Goal: Task Accomplishment & Management: Use online tool/utility

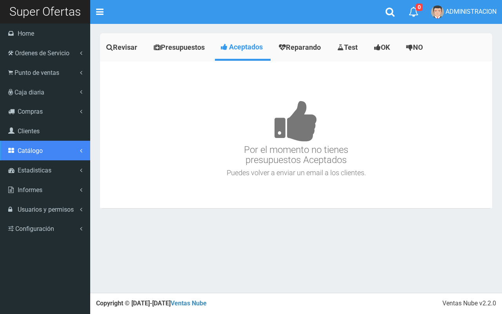
click at [42, 153] on span "Catálogo" at bounding box center [30, 150] width 25 height 7
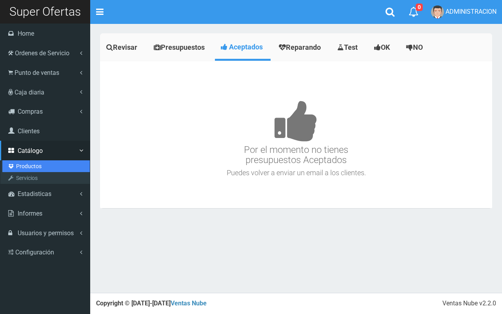
click at [28, 164] on link "Productos" at bounding box center [46, 167] width 88 height 12
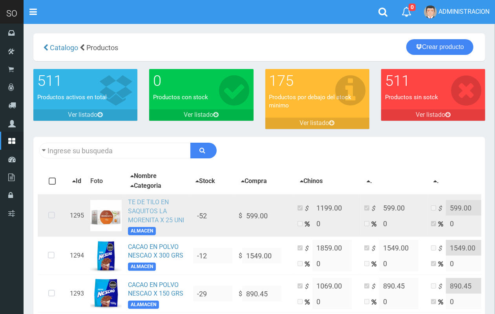
drag, startPoint x: 51, startPoint y: 217, endPoint x: 135, endPoint y: 216, distance: 83.2
click at [52, 216] on icon at bounding box center [51, 216] width 21 height 26
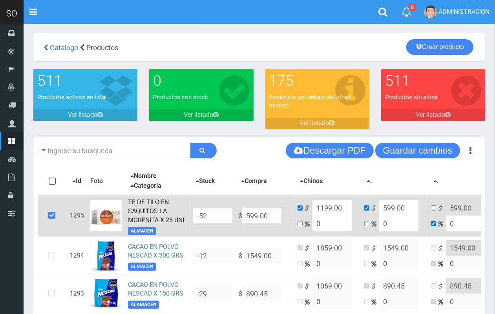
click at [223, 216] on tr "1295 TE DE TILO EN SAQUITOS LA MORENITA X 25 UNI ALMACEN -52 $ 599.00 $ 1199.00…" at bounding box center [278, 216] width 481 height 42
type input "1"
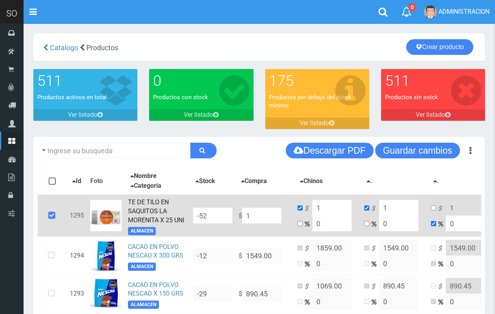
type input "10"
type input "109"
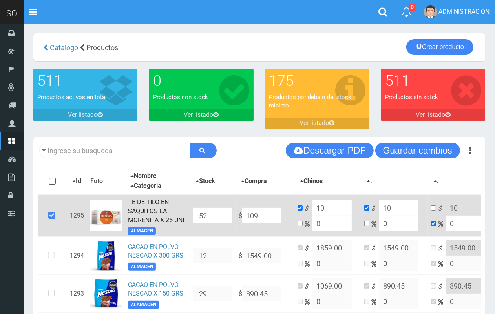
type input "109"
type input "1099"
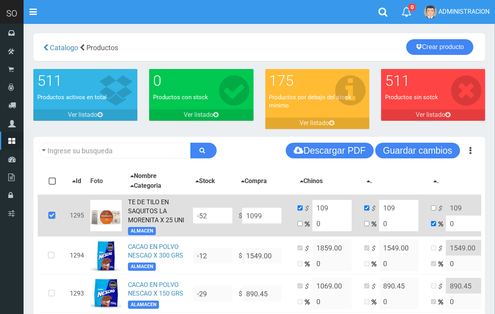
type input "1099"
drag, startPoint x: 323, startPoint y: 225, endPoint x: 310, endPoint y: 226, distance: 12.6
click at [310, 226] on td "$ 1099 0" at bounding box center [327, 216] width 67 height 42
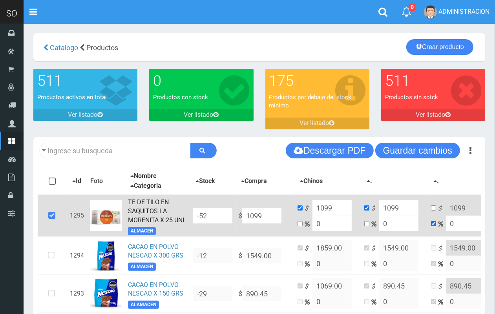
type input "2"
type input "1120.98"
type input "20"
type input "1318.8"
type input "20"
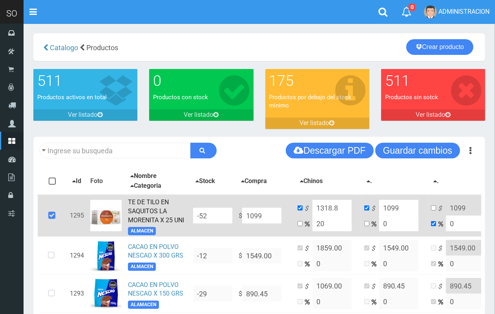
drag, startPoint x: 264, startPoint y: 218, endPoint x: 229, endPoint y: 213, distance: 35.3
click at [229, 213] on tr "1295 TE DE TILO EN SAQUITOS LA MORENITA X 25 UNI ALMACEN -52 $ 1099 $ 1318.8 20…" at bounding box center [278, 216] width 481 height 42
type input "2"
type input "2.4"
type input "2"
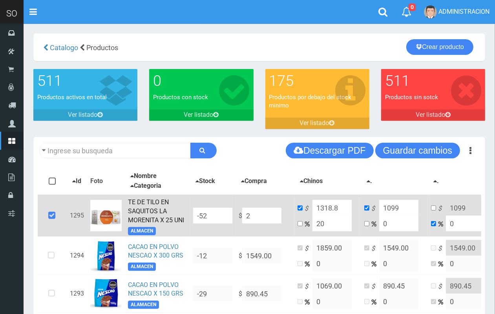
type input "2"
type input "22"
type input "26.4"
type input "22"
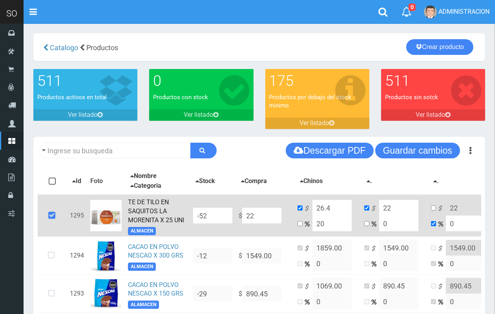
type input "226"
type input "271.2"
type input "226"
type input "226.2"
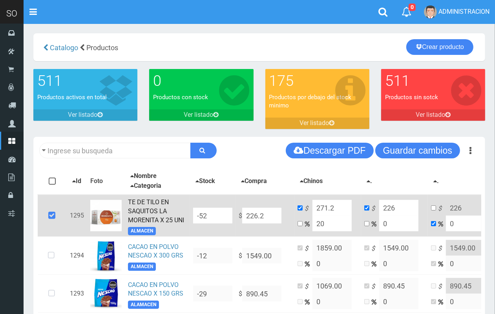
type input "271.44"
type input "226.2"
click at [247, 220] on input "226.20" at bounding box center [261, 216] width 39 height 16
type input "2226.20"
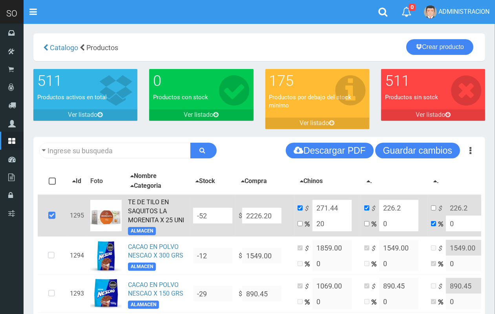
type input "2671.4399999999996"
type input "2226.2"
drag, startPoint x: 274, startPoint y: 215, endPoint x: 234, endPoint y: 212, distance: 40.1
click at [234, 212] on tr "1295 TE DE TILO EN SAQUITOS LA MORENITA X 25 UNI ALMACEN -52 $ 2226.20 $ 2671.4…" at bounding box center [278, 216] width 481 height 42
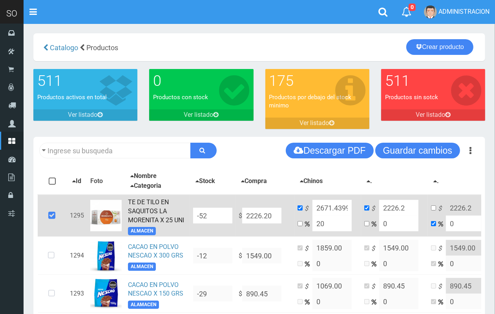
type input "6"
type input "7.2"
type input "6"
type input "63"
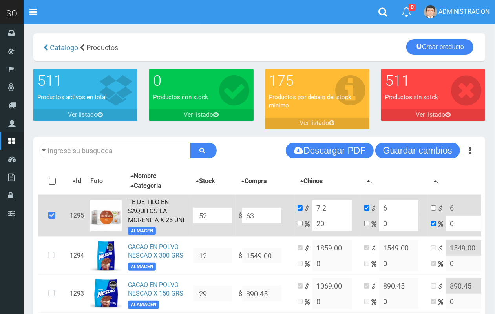
type input "75.6"
type input "63"
type input "635"
type input "762"
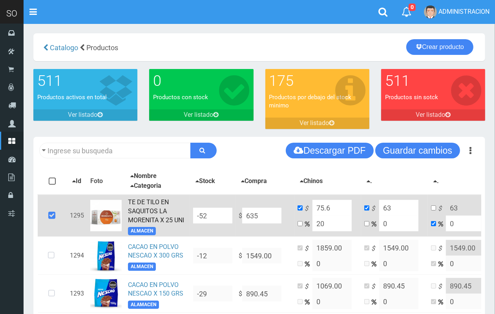
type input "635"
type input "635.1"
type input "762.12"
type input "635.1"
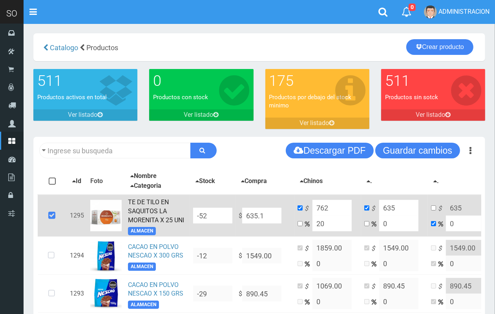
type input "635.1"
type input "635.14"
type input "762.168"
type input "635.14"
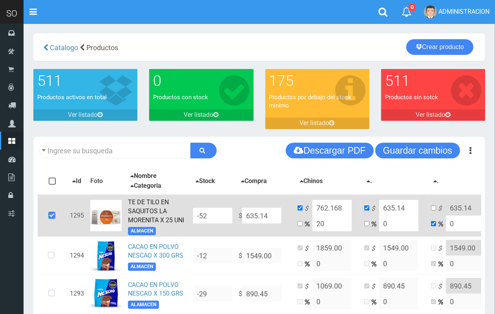
type input "635.14"
drag, startPoint x: 268, startPoint y: 216, endPoint x: 239, endPoint y: 216, distance: 29.4
click at [239, 216] on td "$ 635.14" at bounding box center [265, 216] width 59 height 42
type input "NaN"
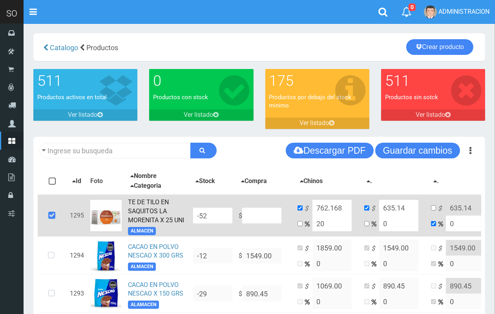
type input "NaN"
type input "16"
type input "19.2"
type input "16"
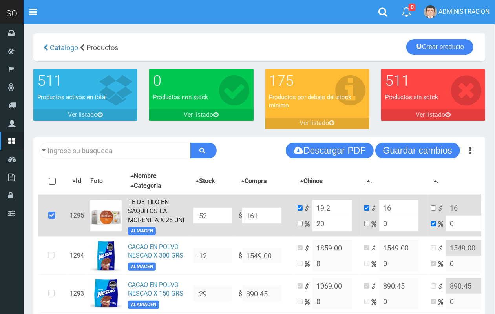
type input "1616"
type input "1939.2"
type input "1616"
type input "1616.3"
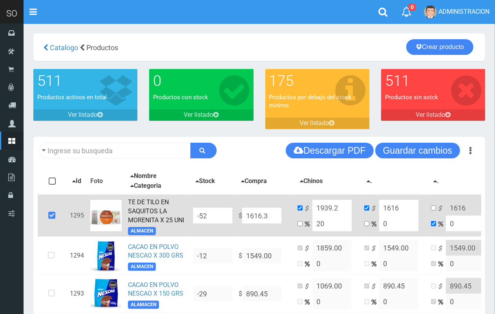
type input "1939.56"
type input "1616.3"
type input "1616.35"
type input "1939.62"
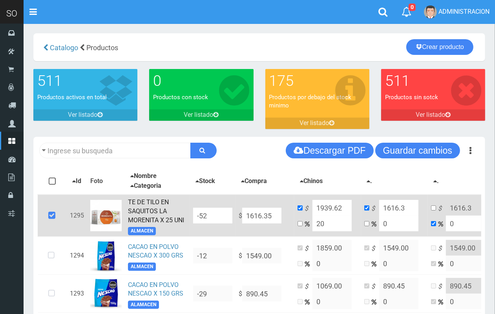
type input "1616.35"
drag, startPoint x: 274, startPoint y: 216, endPoint x: 247, endPoint y: 213, distance: 27.3
click at [247, 213] on input "1616.35" at bounding box center [261, 216] width 39 height 16
type input "9"
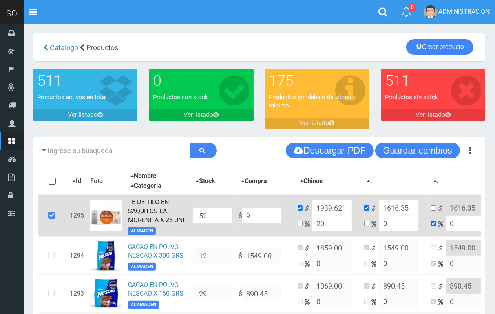
type input "10.8"
type input "9"
type input "91"
type input "109.2"
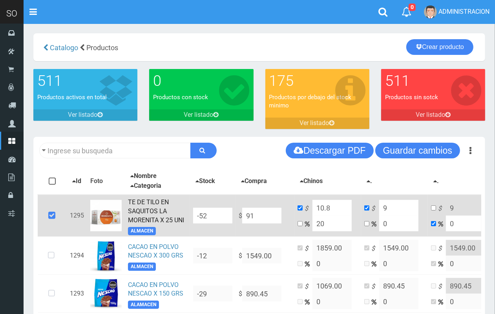
type input "91"
type input "9"
type input "10.8"
type input "9"
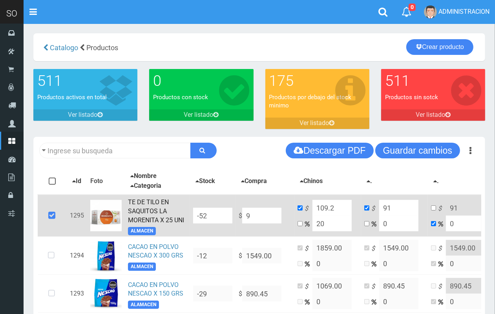
type input "9"
type input "97"
type input "116.4"
type input "97"
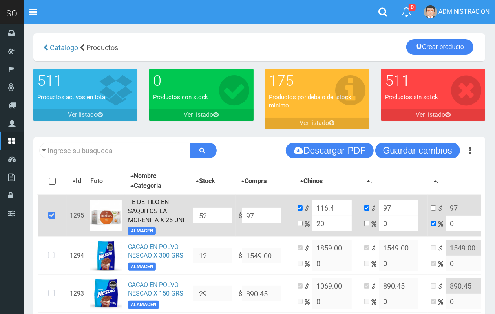
type input "971"
type input "1165.2"
type input "971"
type input "971.8"
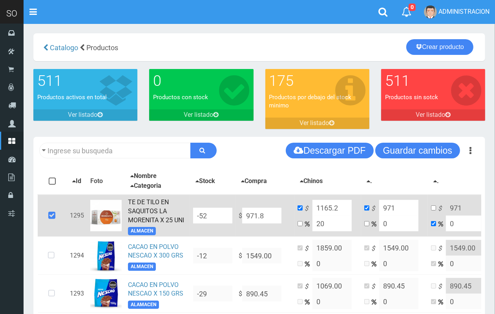
type input "1166.1599999999999"
type input "971.8"
type input "971.85"
type input "1166.22"
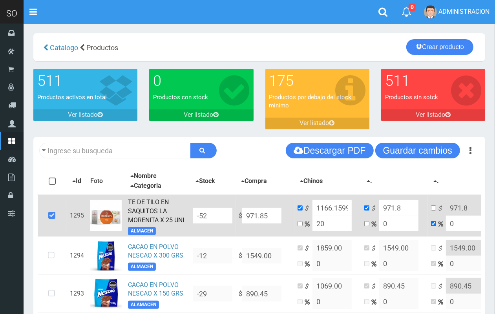
type input "971.85"
drag, startPoint x: 276, startPoint y: 211, endPoint x: 233, endPoint y: 210, distance: 42.8
click at [233, 210] on tr "1295 TE DE TILO EN SAQUITOS LA MORENITA X 25 UNI ALMACEN -52 $ 971.85 $ 1166.22…" at bounding box center [278, 216] width 481 height 42
type input "2"
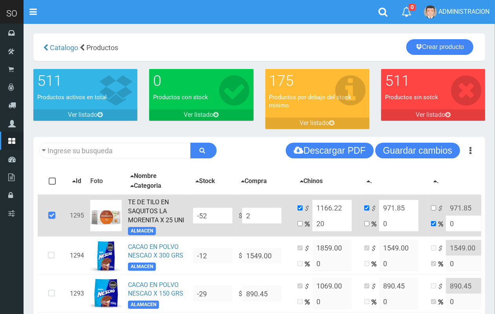
type input "2.4"
type input "2"
type input "22"
type input "26.4"
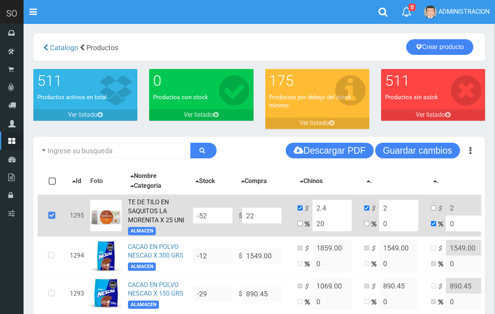
type input "22"
type input "226"
type input "271.2"
type input "226"
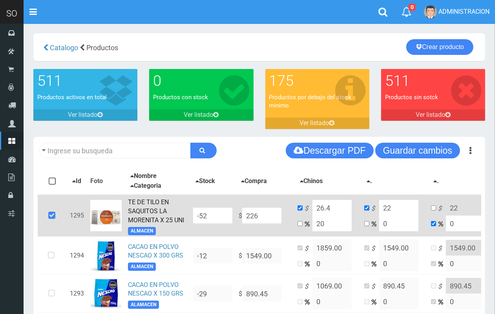
type input "226"
type input "2262"
type input "2714.4"
type input "2262"
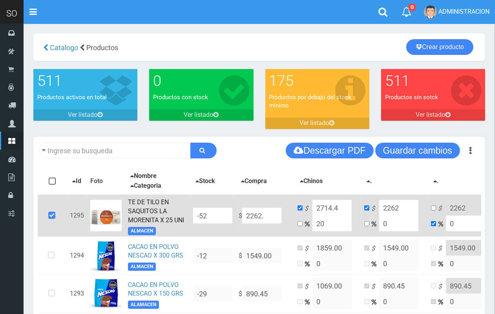
type input "2262.2"
type input "2714.64"
type input "2262.2"
click at [266, 212] on input "2262.20" at bounding box center [261, 216] width 39 height 16
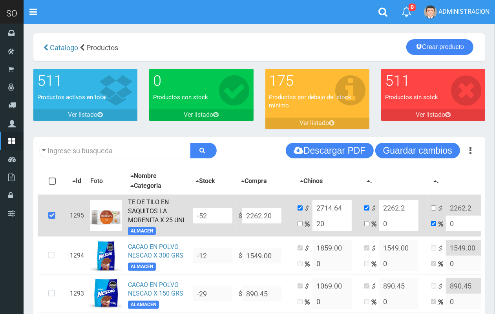
type input "2262.24"
type input "2714.6879999999996"
type input "2262.24"
type input "2262.240"
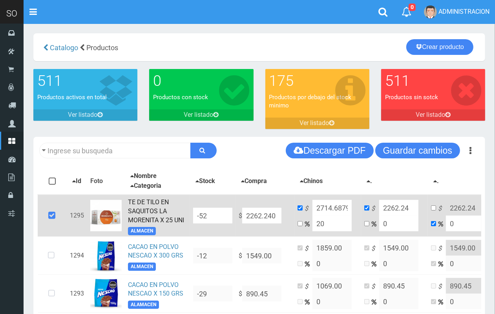
drag, startPoint x: 278, startPoint y: 214, endPoint x: 243, endPoint y: 211, distance: 35.1
click at [243, 211] on input "2262.240" at bounding box center [261, 216] width 39 height 16
type input "NaN"
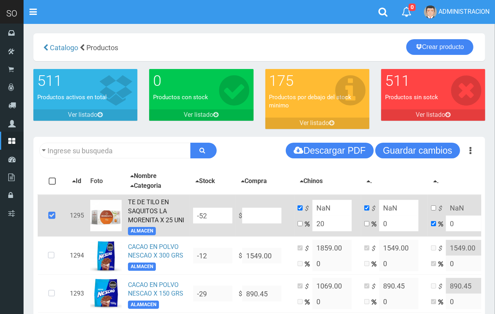
type input "6"
type input "7.2"
type input "6"
type input "69"
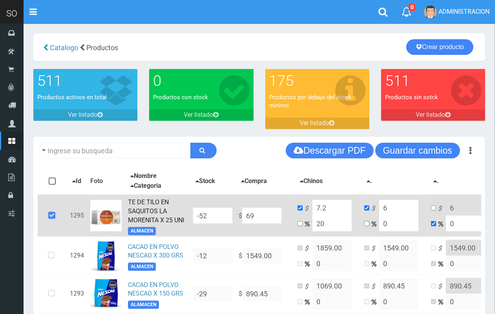
type input "82.8"
type input "69"
type input "697"
type input "836.4"
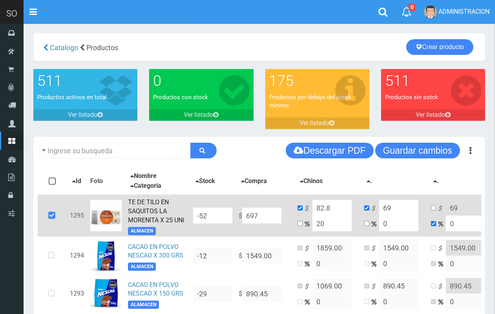
type input "697"
type input "697.4"
type input "836.88"
type input "697.4"
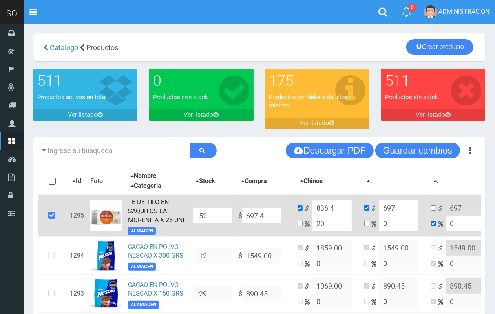
type input "697.4"
type input "697.42"
type input "836.904"
type input "697.42"
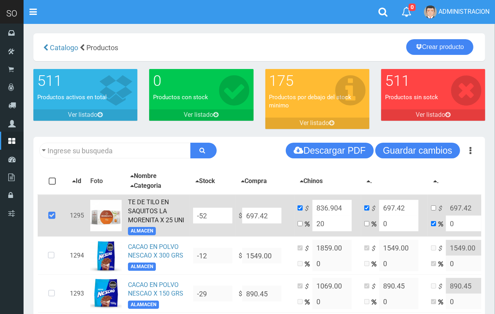
type input "697.42"
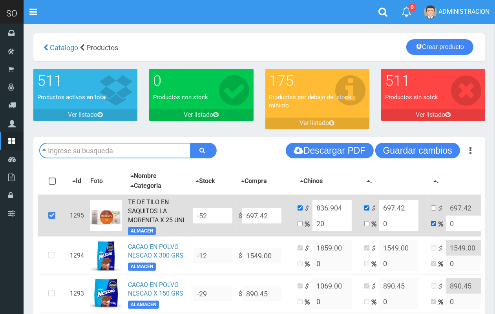
click at [119, 144] on input "text" at bounding box center [115, 151] width 152 height 16
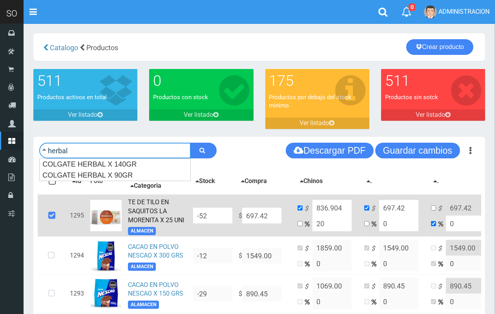
type input "herbal"
click at [190, 143] on button "submit" at bounding box center [203, 151] width 26 height 16
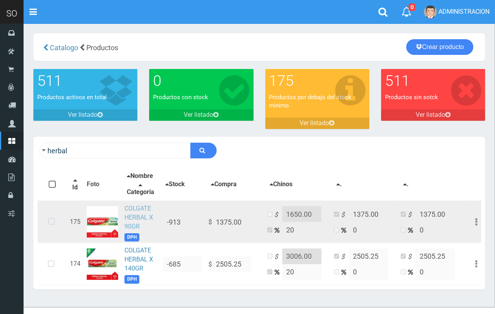
click at [141, 220] on link "COLGATE HERBAL X 90GR" at bounding box center [138, 218] width 29 height 26
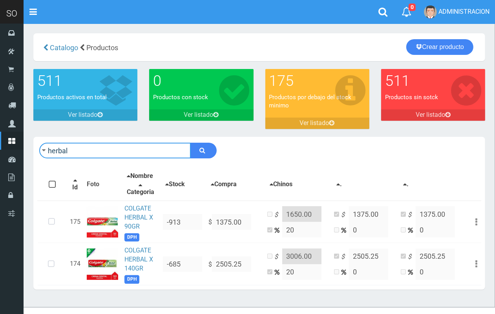
click at [140, 154] on input "herbal" at bounding box center [115, 151] width 152 height 16
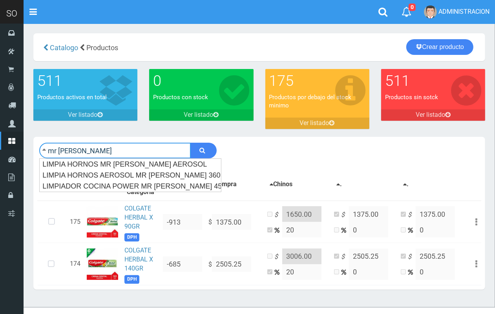
type input "mr [PERSON_NAME]"
click at [190, 143] on button "submit" at bounding box center [203, 151] width 26 height 16
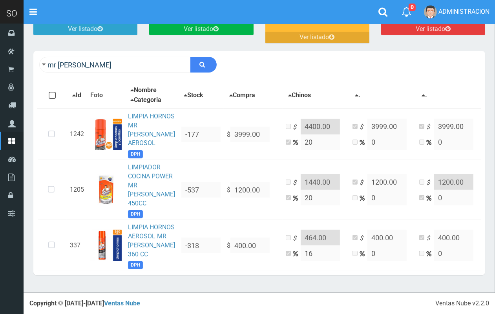
scroll to position [118, 0]
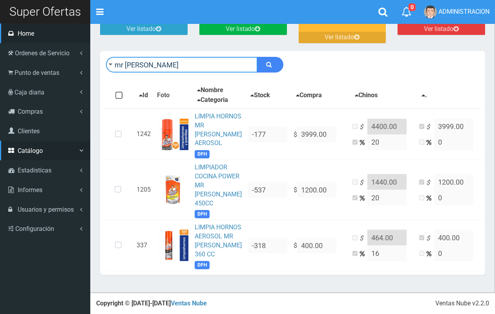
drag, startPoint x: 20, startPoint y: 34, endPoint x: 0, endPoint y: 34, distance: 20.0
click at [0, 34] on div "SO Toggle navigation 0 0" at bounding box center [247, 103] width 495 height 379
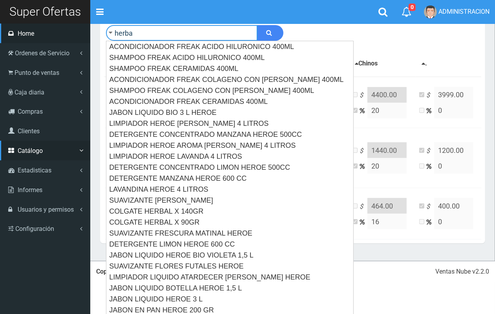
type input "herba"
click at [257, 25] on button "submit" at bounding box center [270, 33] width 26 height 16
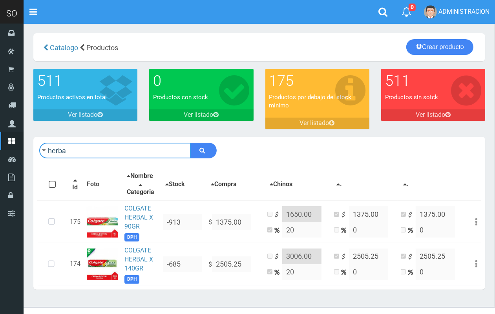
click at [100, 146] on input "herba" at bounding box center [115, 151] width 152 height 16
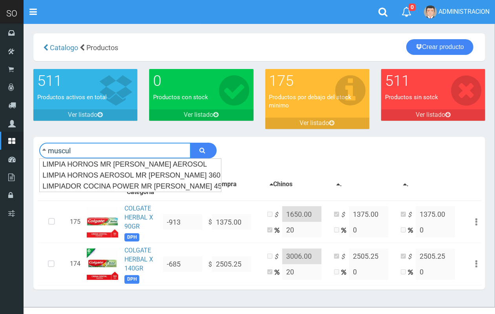
type input "muscul"
click at [190, 143] on button "submit" at bounding box center [203, 151] width 26 height 16
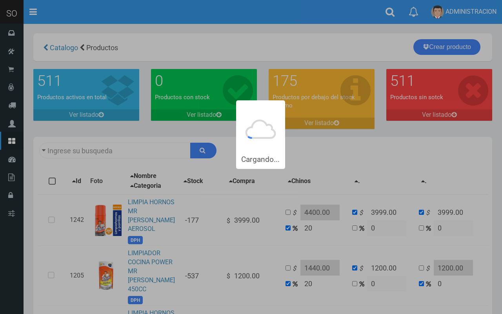
type input "muscul"
